Goal: Transaction & Acquisition: Subscribe to service/newsletter

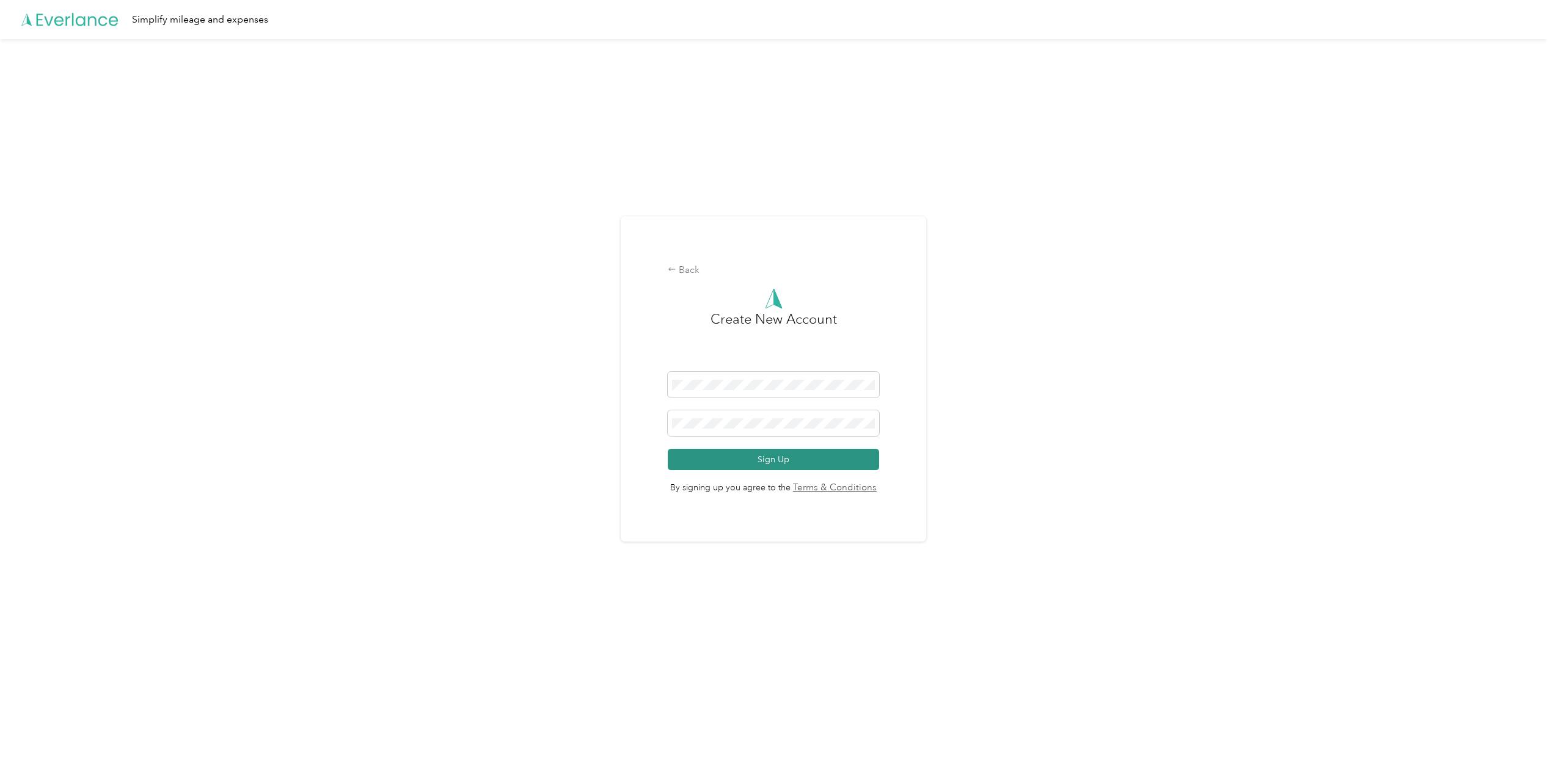
click at [781, 459] on button "Sign Up" at bounding box center [773, 459] width 211 height 21
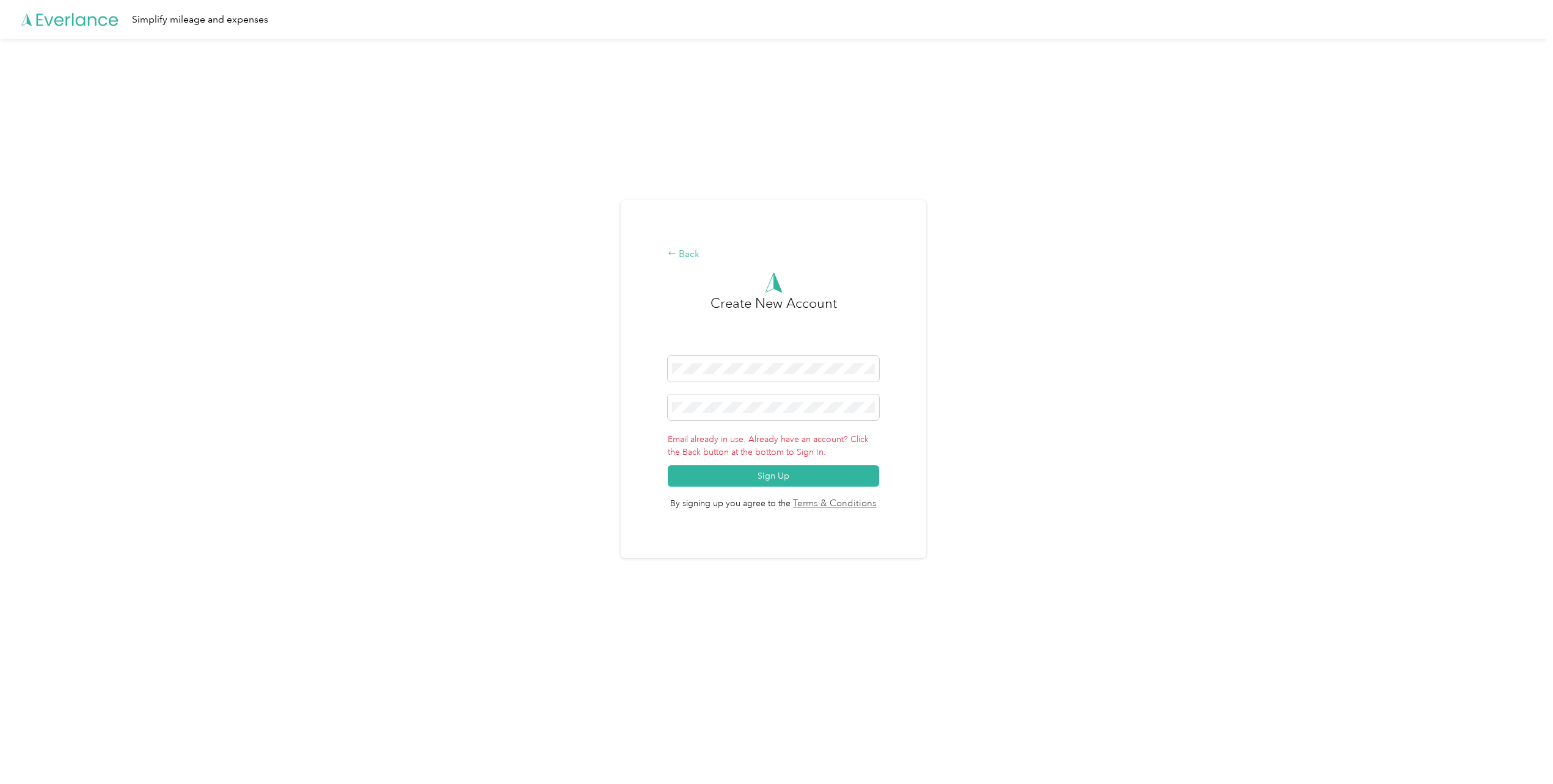
click at [687, 248] on div "Back" at bounding box center [773, 254] width 211 height 14
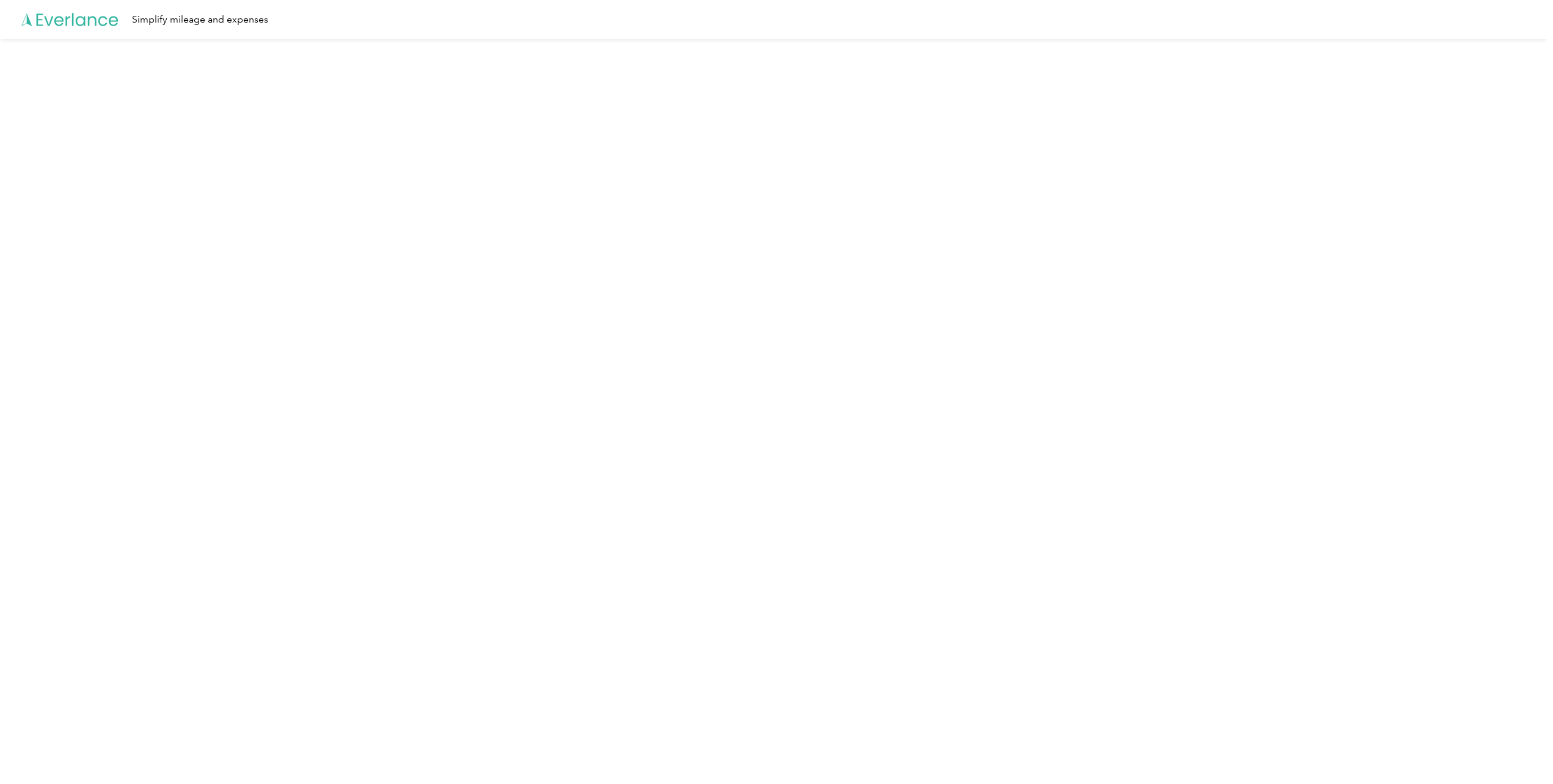
click at [83, 23] on icon at bounding box center [70, 20] width 98 height 70
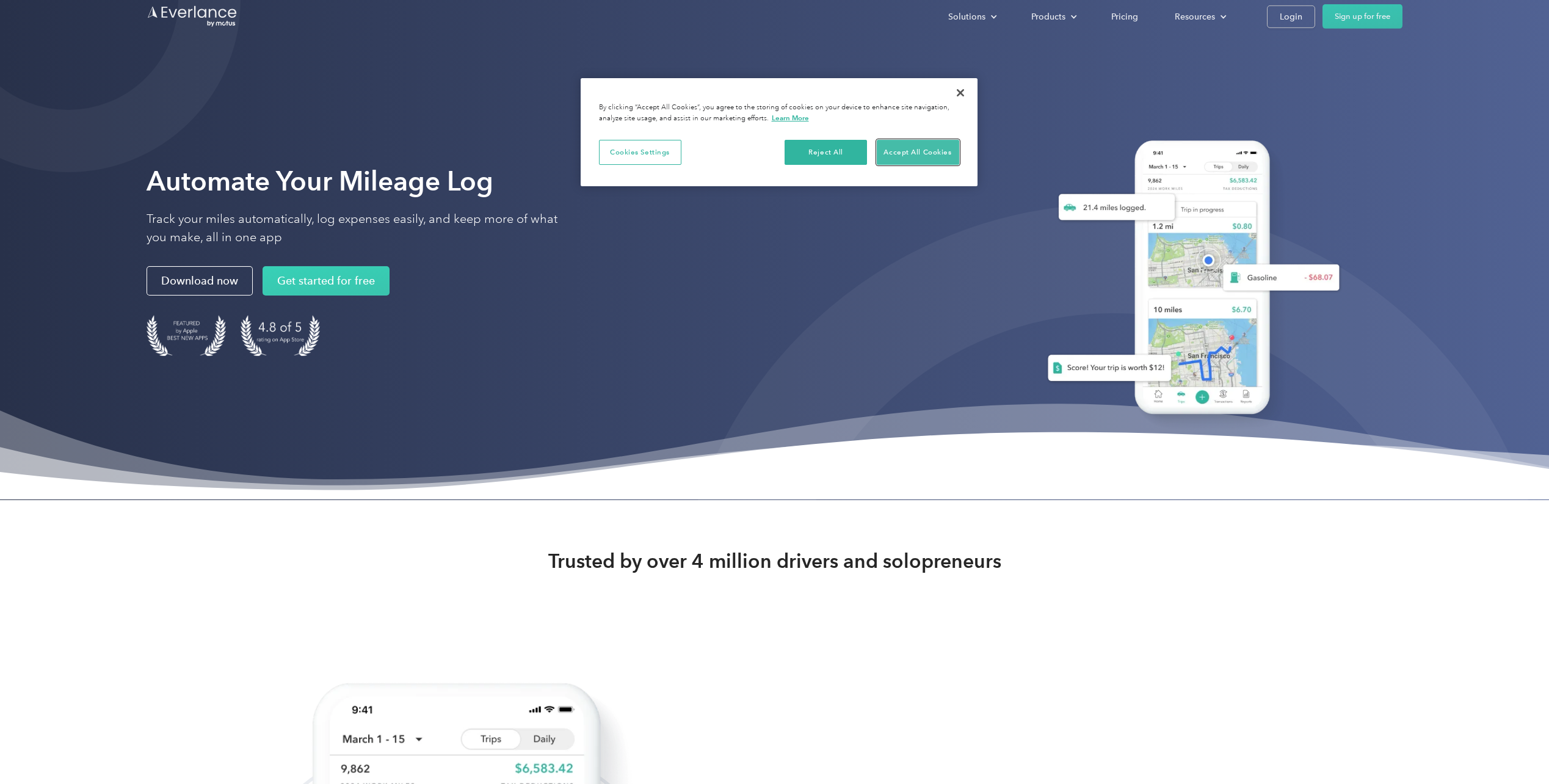
click at [951, 161] on button "Accept All Cookies" at bounding box center [918, 152] width 83 height 25
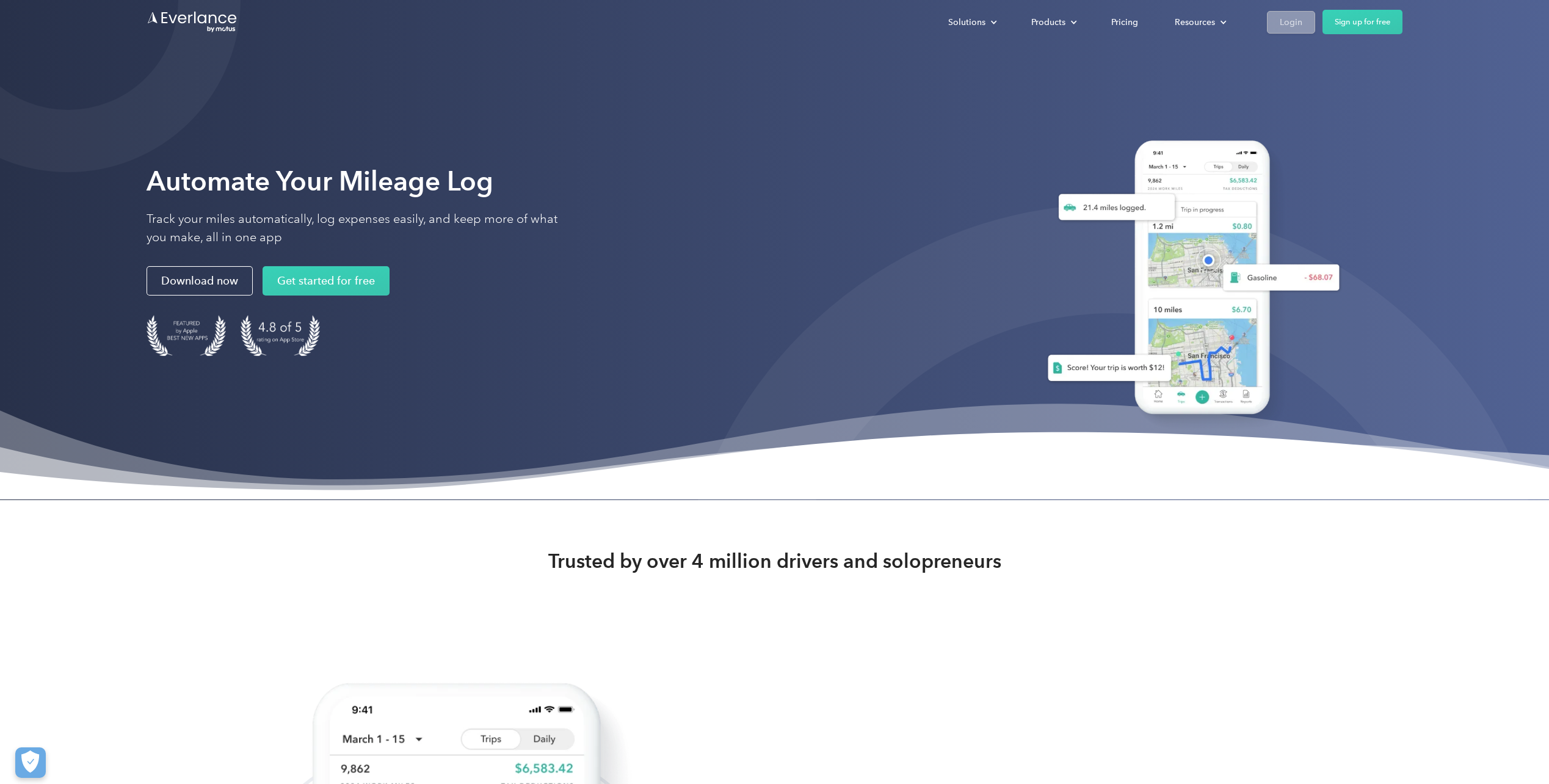
click at [1279, 21] on link "Login" at bounding box center [1291, 22] width 49 height 22
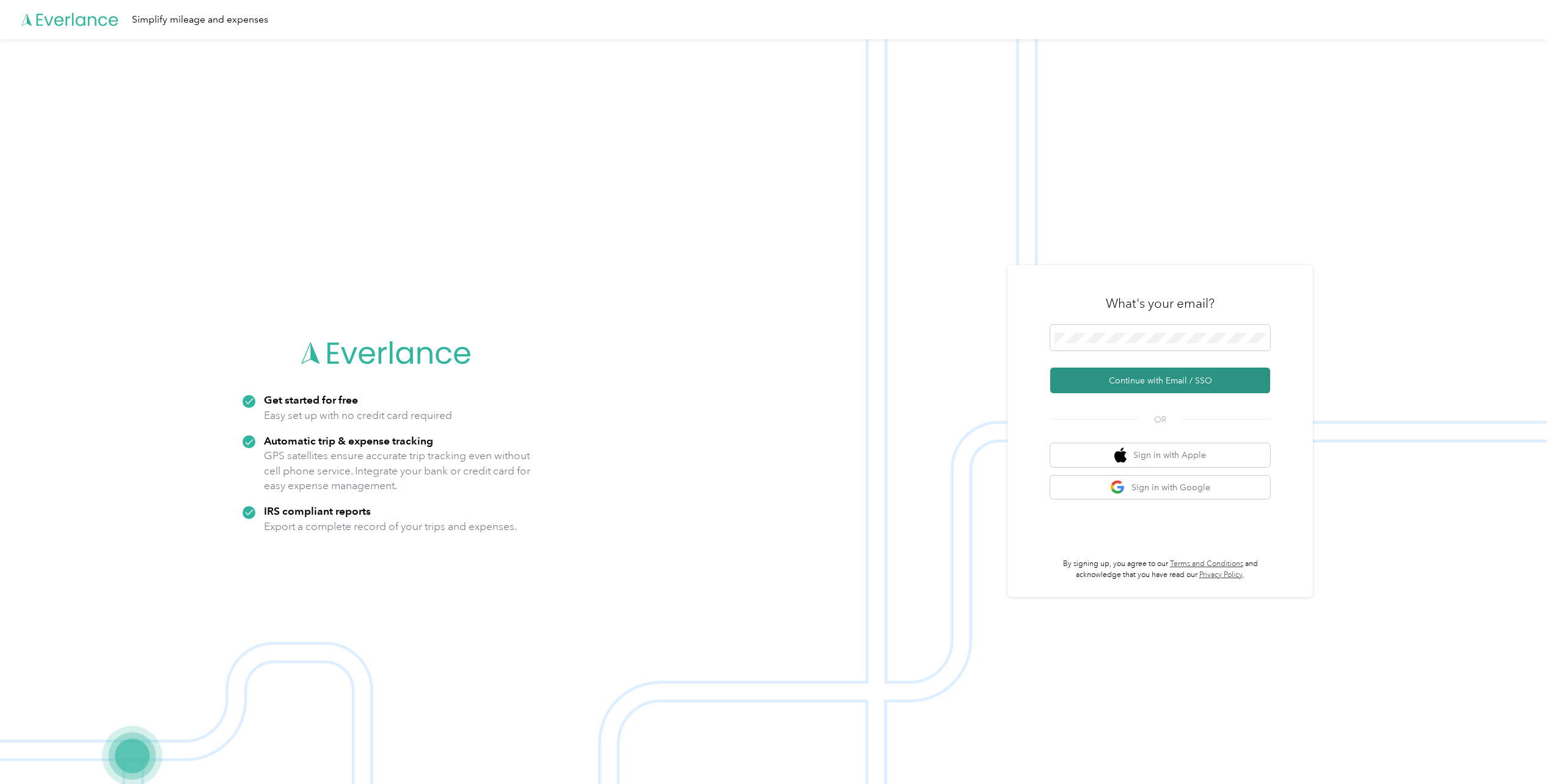
click at [1151, 374] on button "Continue with Email / SSO" at bounding box center [1159, 380] width 220 height 25
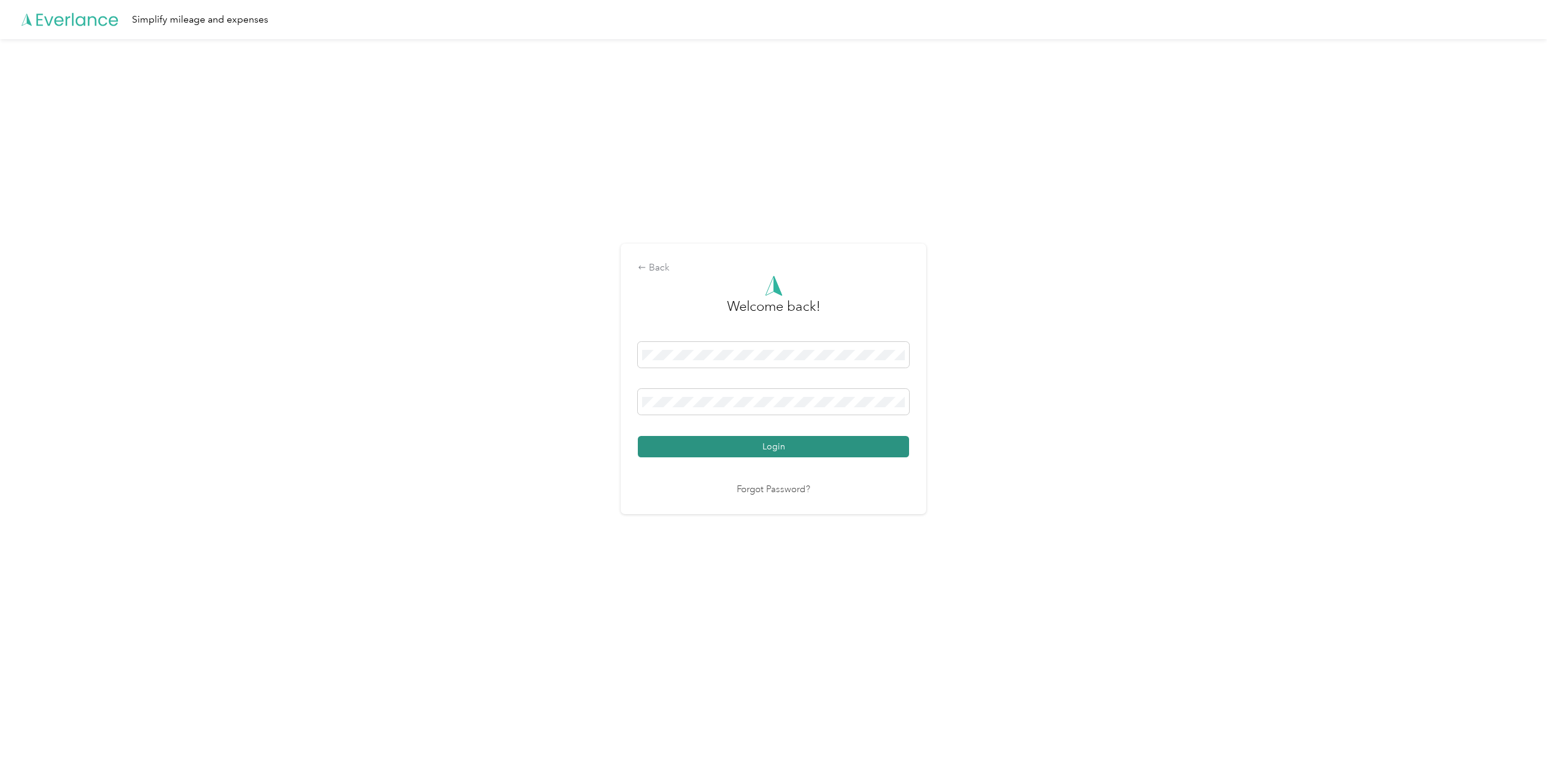
click at [788, 443] on button "Login" at bounding box center [774, 446] width 271 height 21
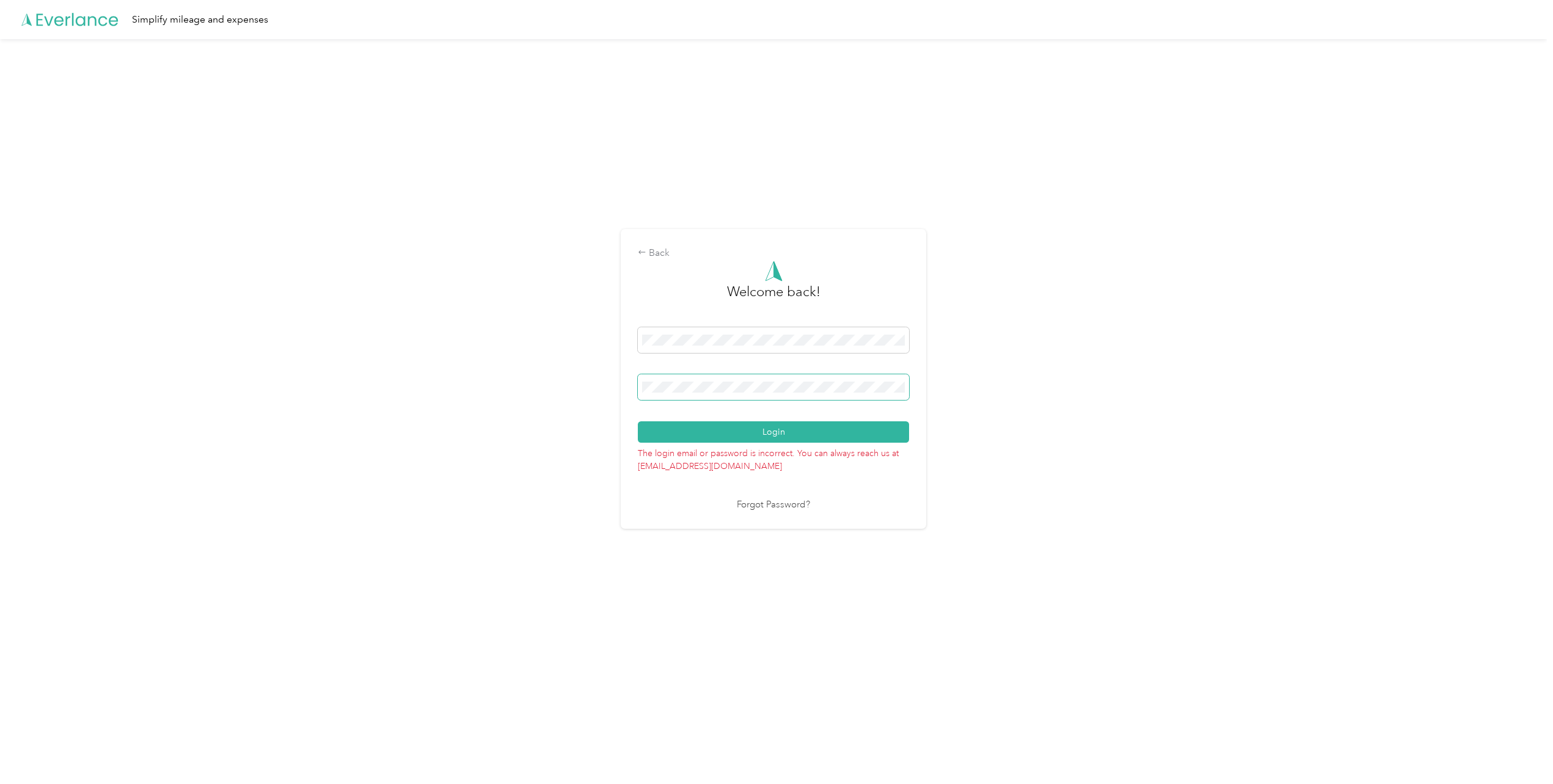
click at [852, 378] on span at bounding box center [774, 386] width 271 height 25
click at [842, 436] on button "Login" at bounding box center [774, 431] width 271 height 21
click at [785, 504] on link "Forgot Password?" at bounding box center [773, 504] width 73 height 14
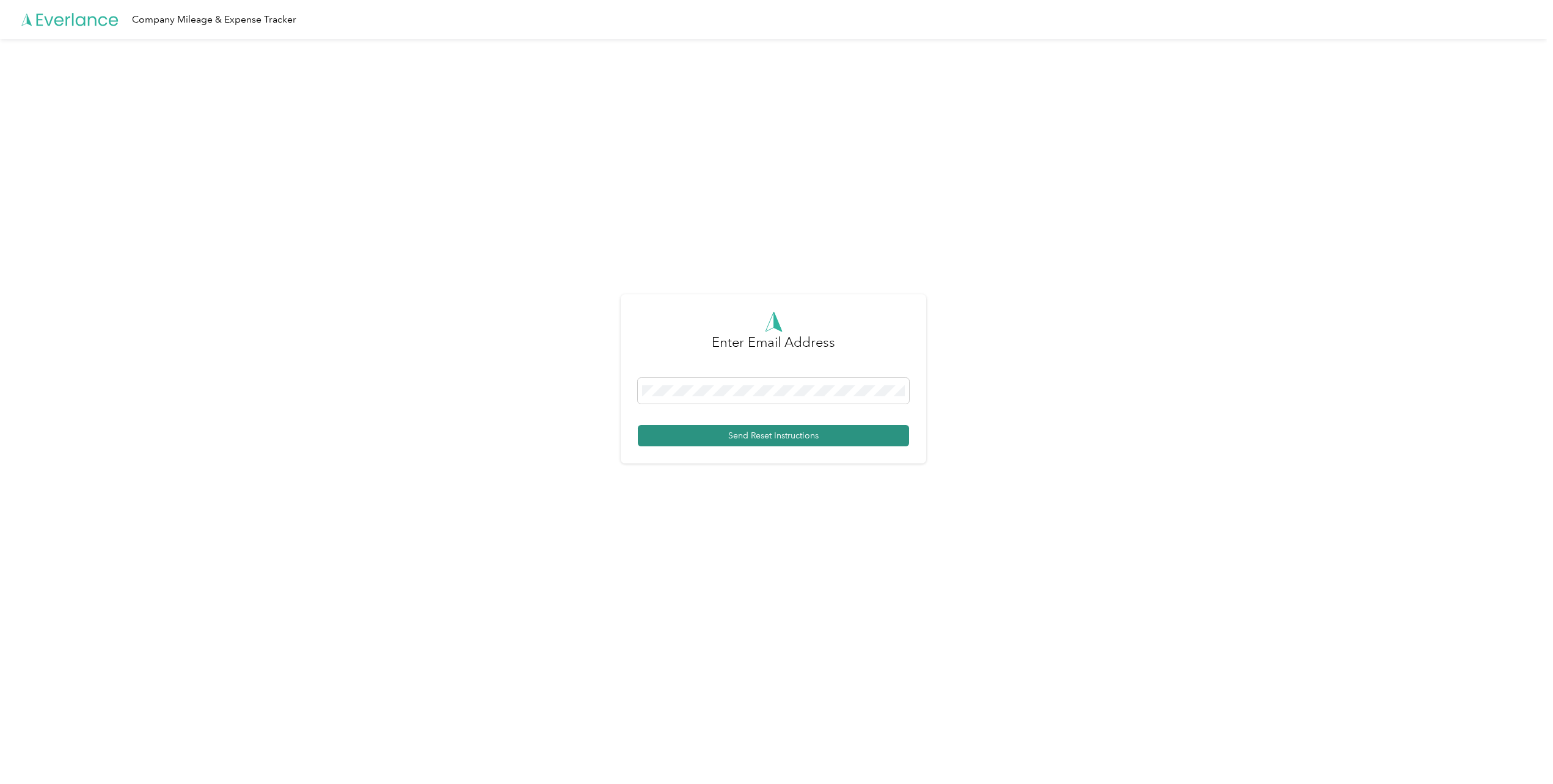
click at [737, 430] on button "Send Reset Instructions" at bounding box center [774, 435] width 271 height 21
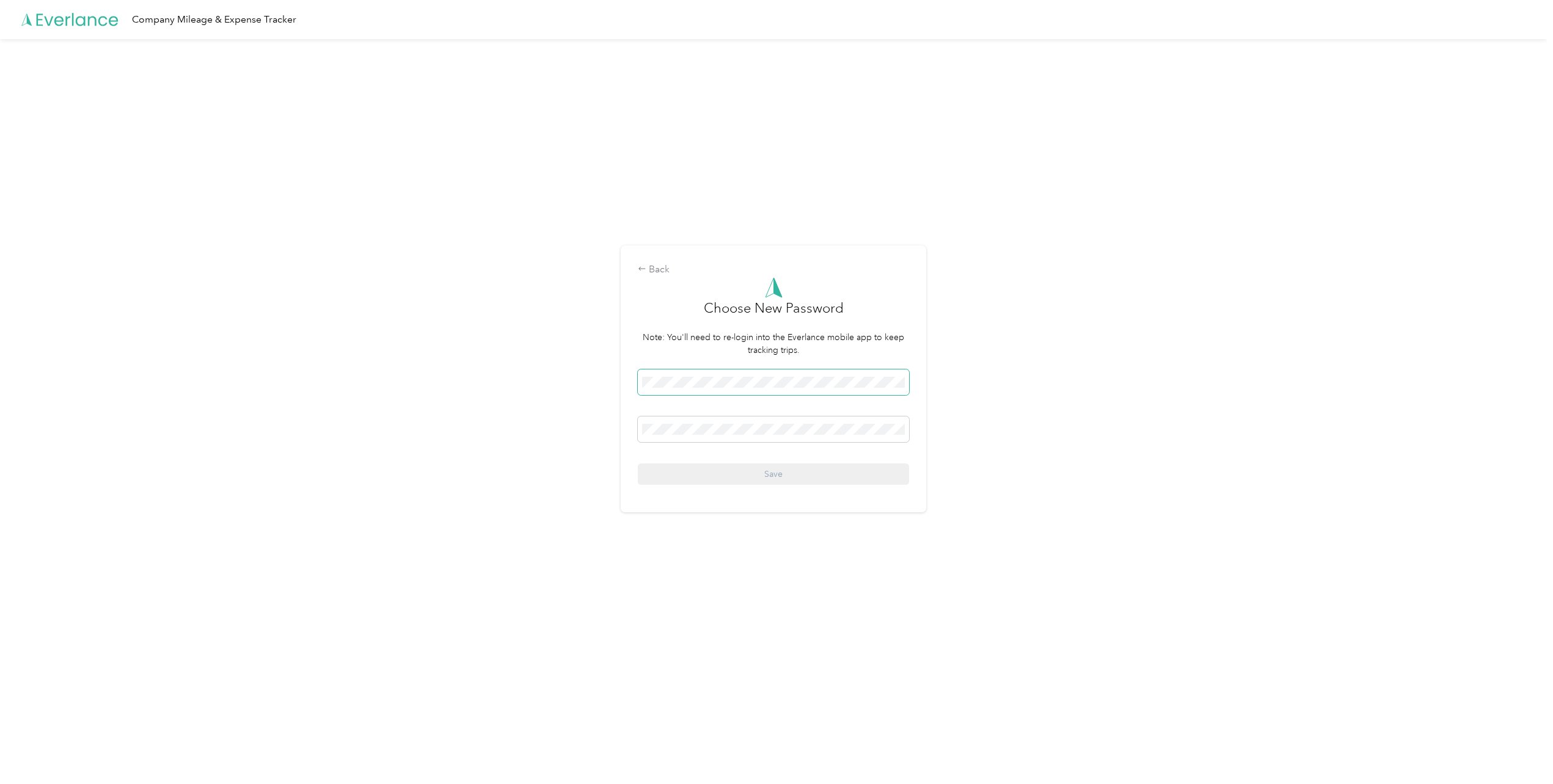
click at [719, 392] on span at bounding box center [774, 382] width 271 height 25
click at [769, 467] on button "Save" at bounding box center [774, 473] width 271 height 21
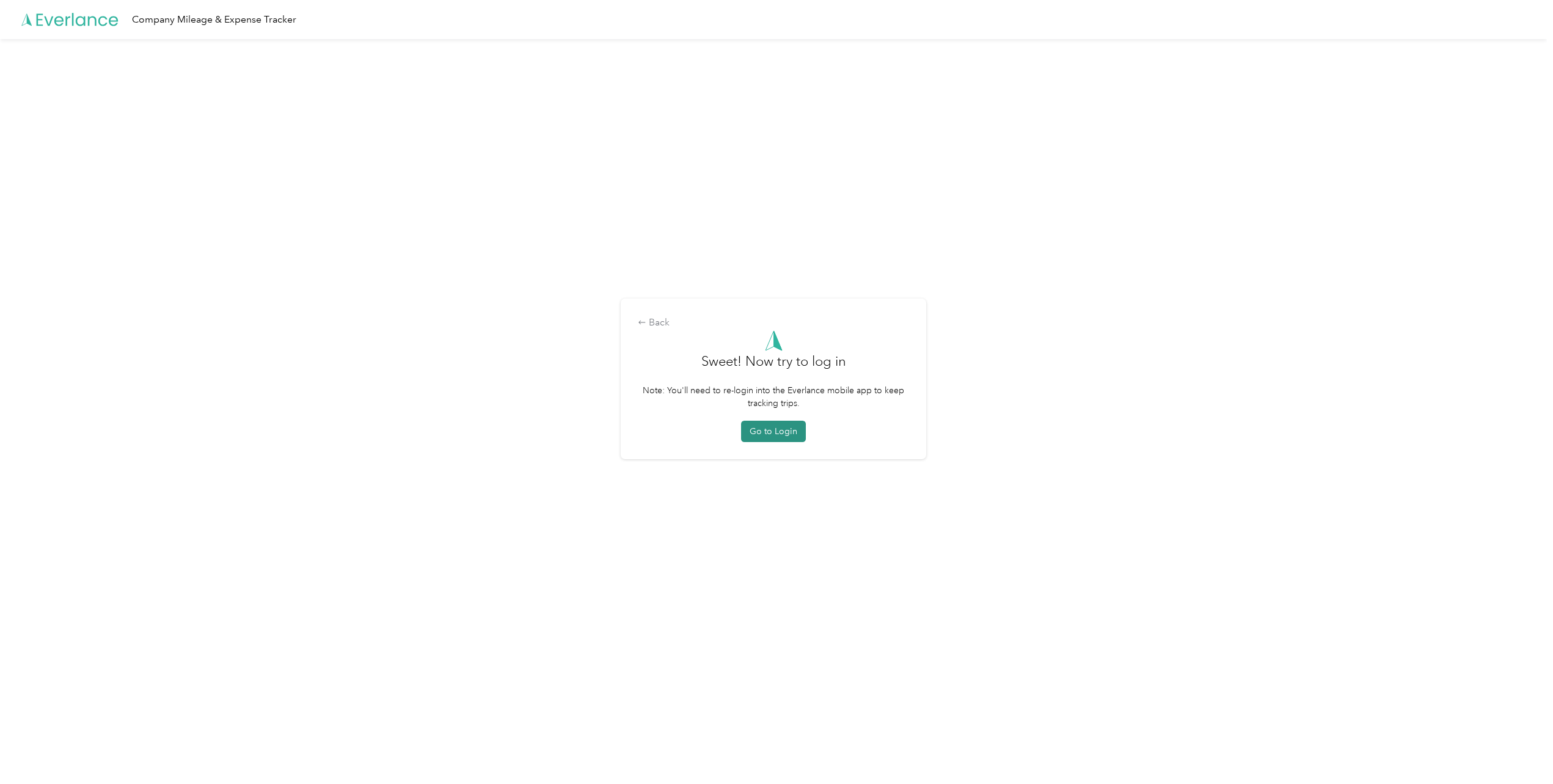
click at [781, 428] on button "Go to Login" at bounding box center [773, 430] width 65 height 21
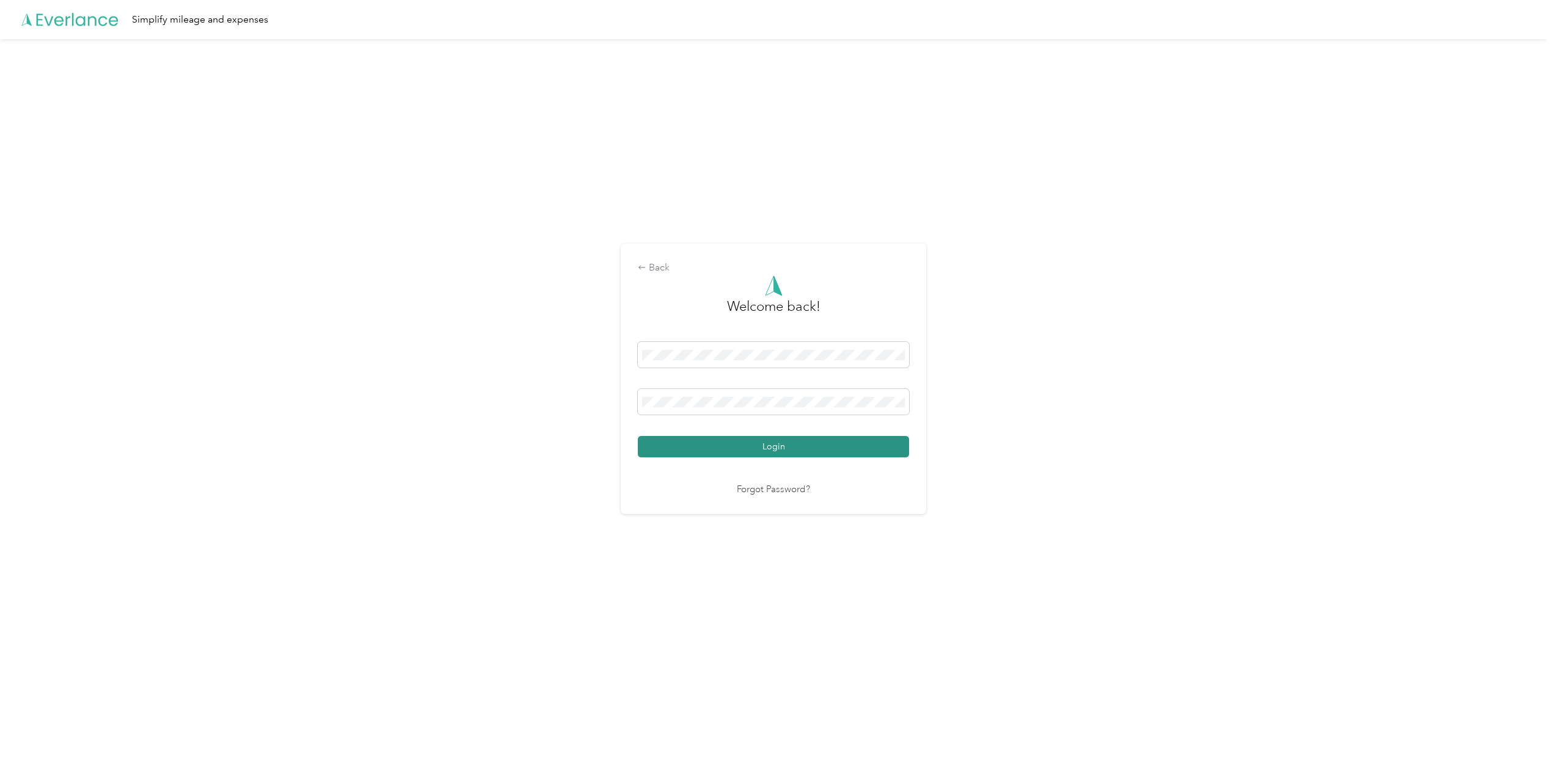
click at [822, 448] on button "Login" at bounding box center [774, 446] width 271 height 21
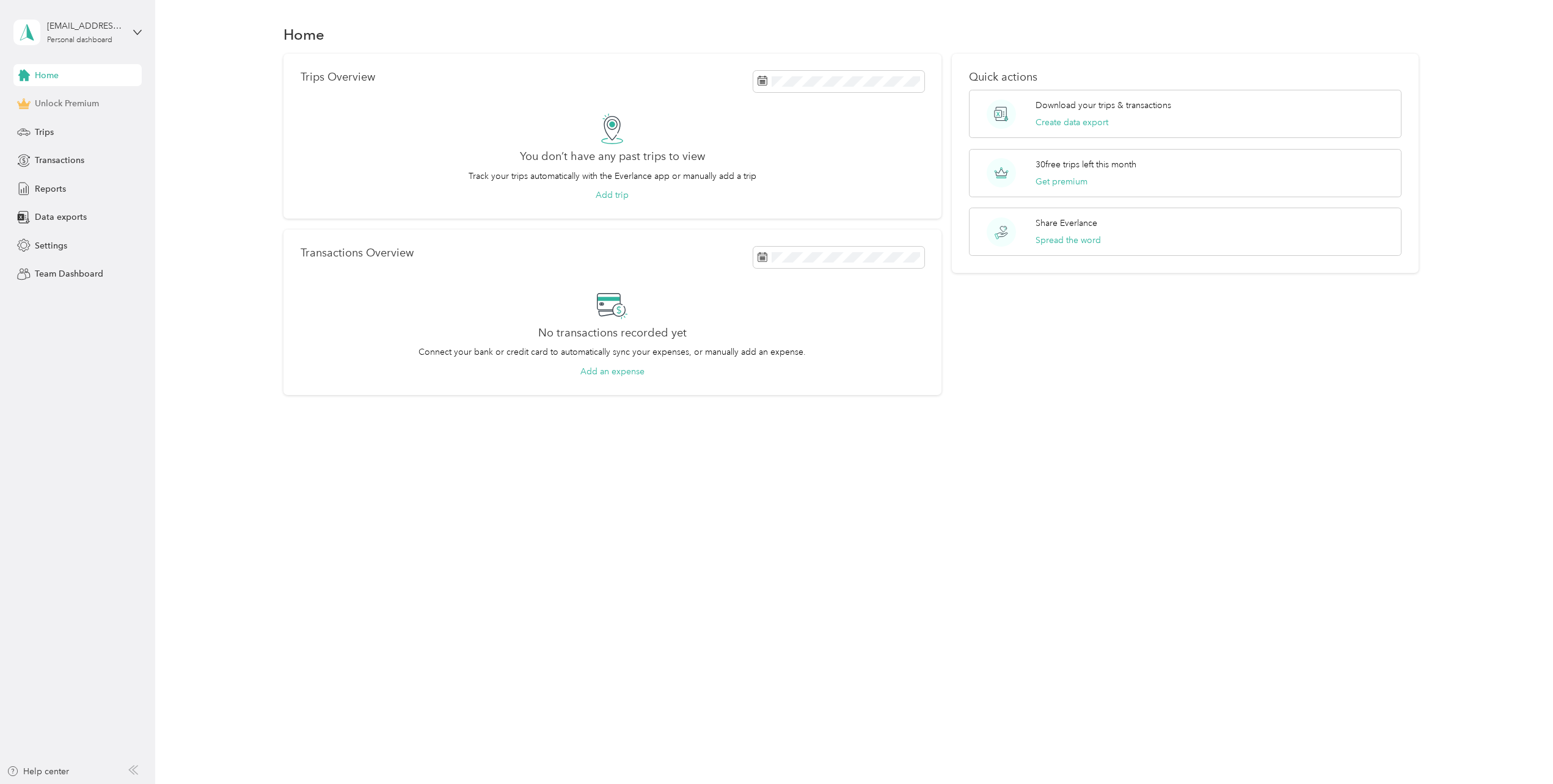
click at [68, 104] on span "Unlock Premium" at bounding box center [67, 104] width 64 height 13
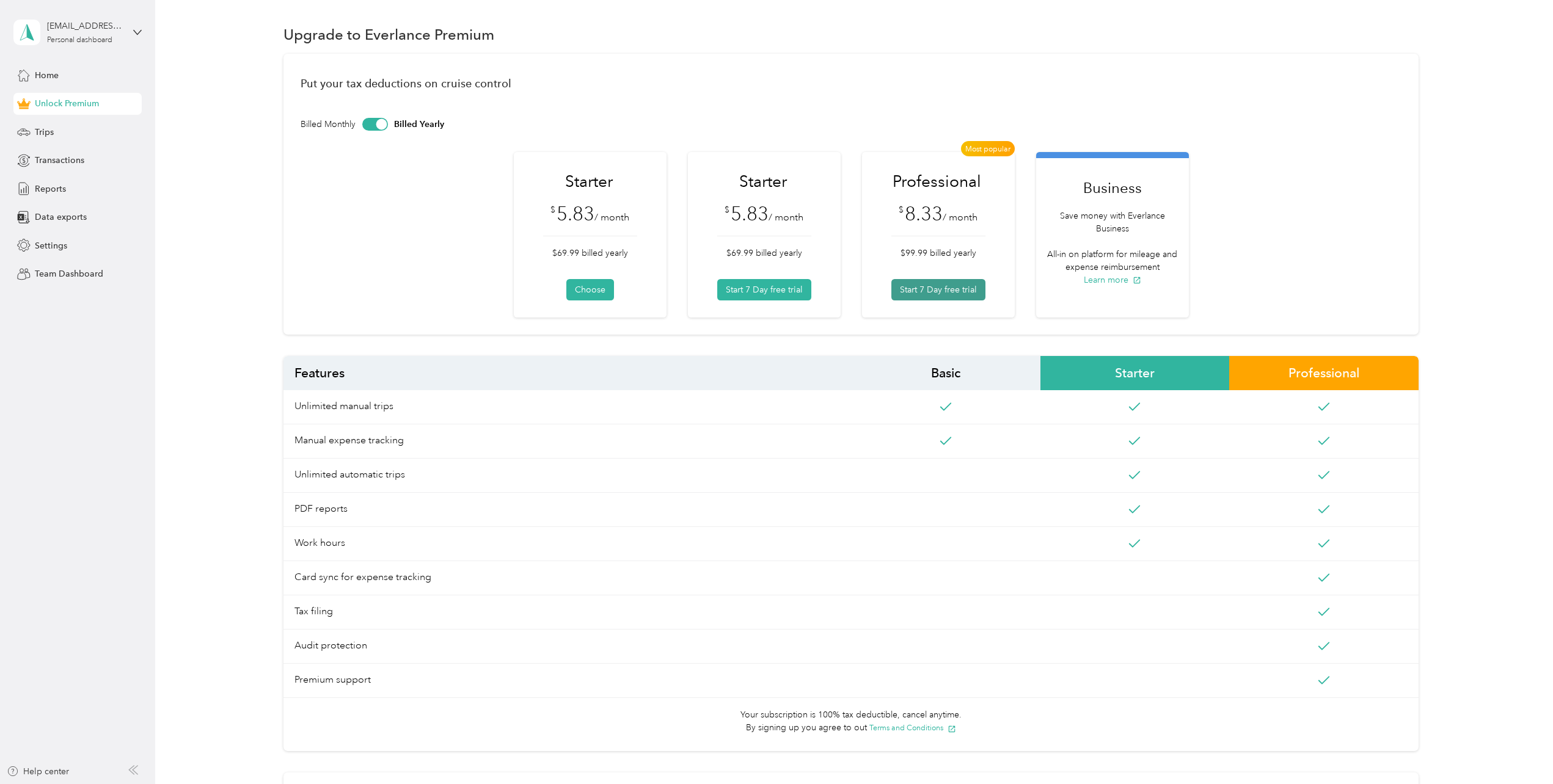
click at [927, 285] on button "Start 7 Day free trial" at bounding box center [938, 289] width 94 height 21
